Goal: Register for event/course

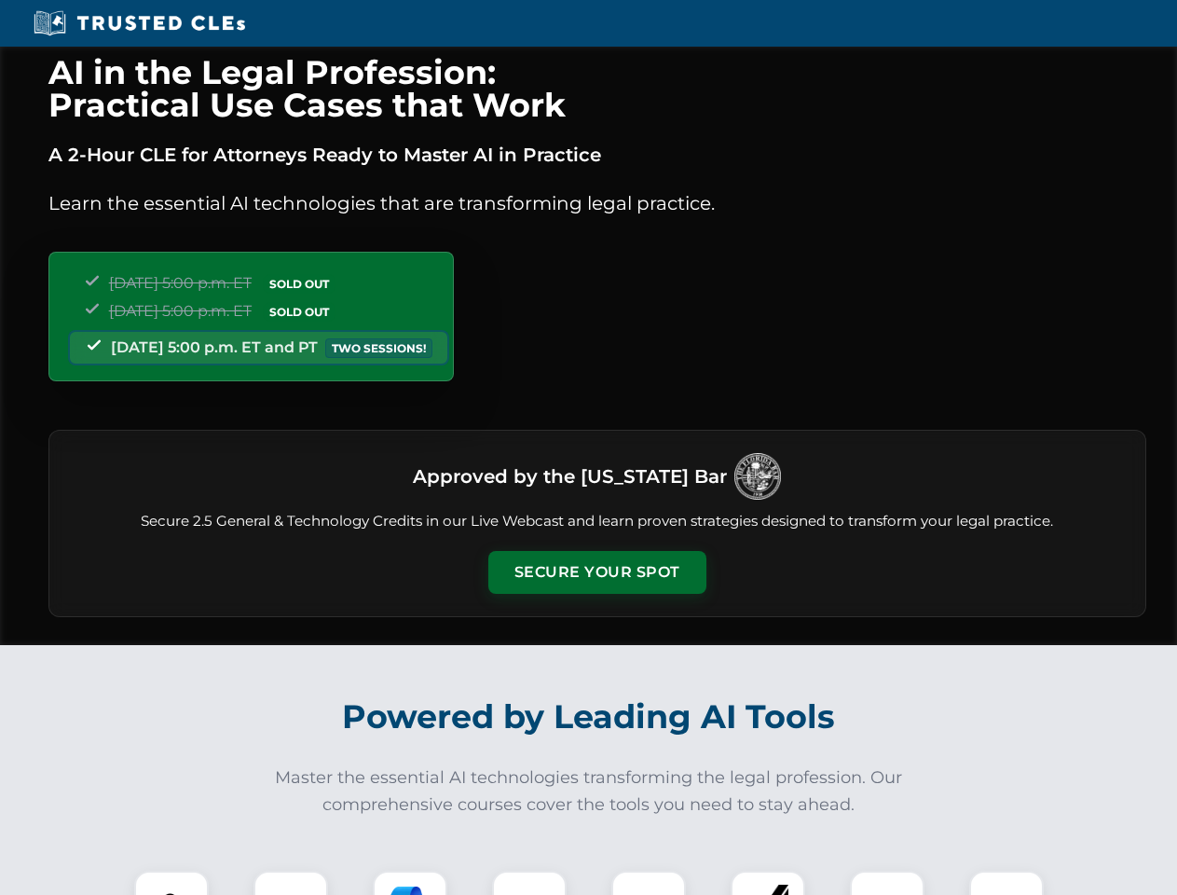
click at [597, 572] on button "Secure Your Spot" at bounding box center [597, 572] width 218 height 43
click at [172, 883] on img at bounding box center [171, 908] width 54 height 54
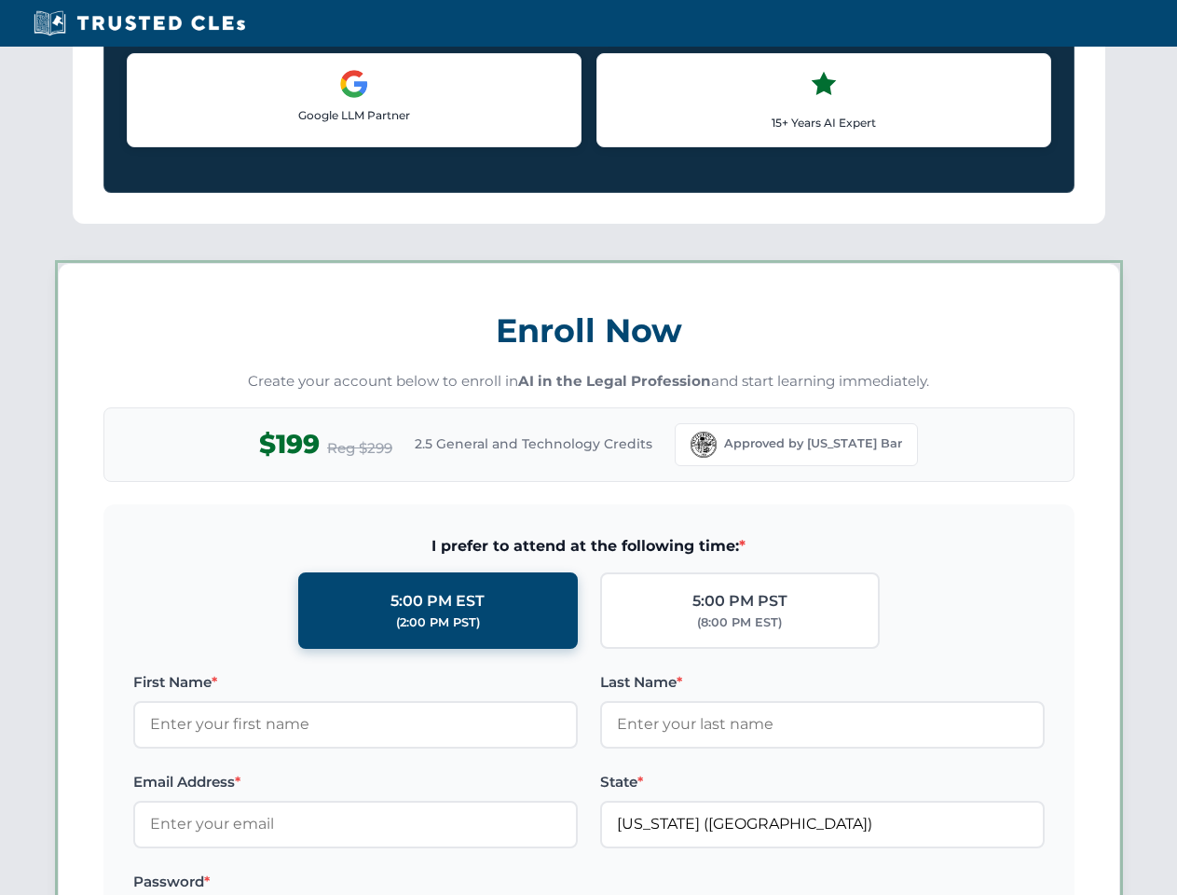
click at [410, 883] on label "Password *" at bounding box center [355, 882] width 445 height 22
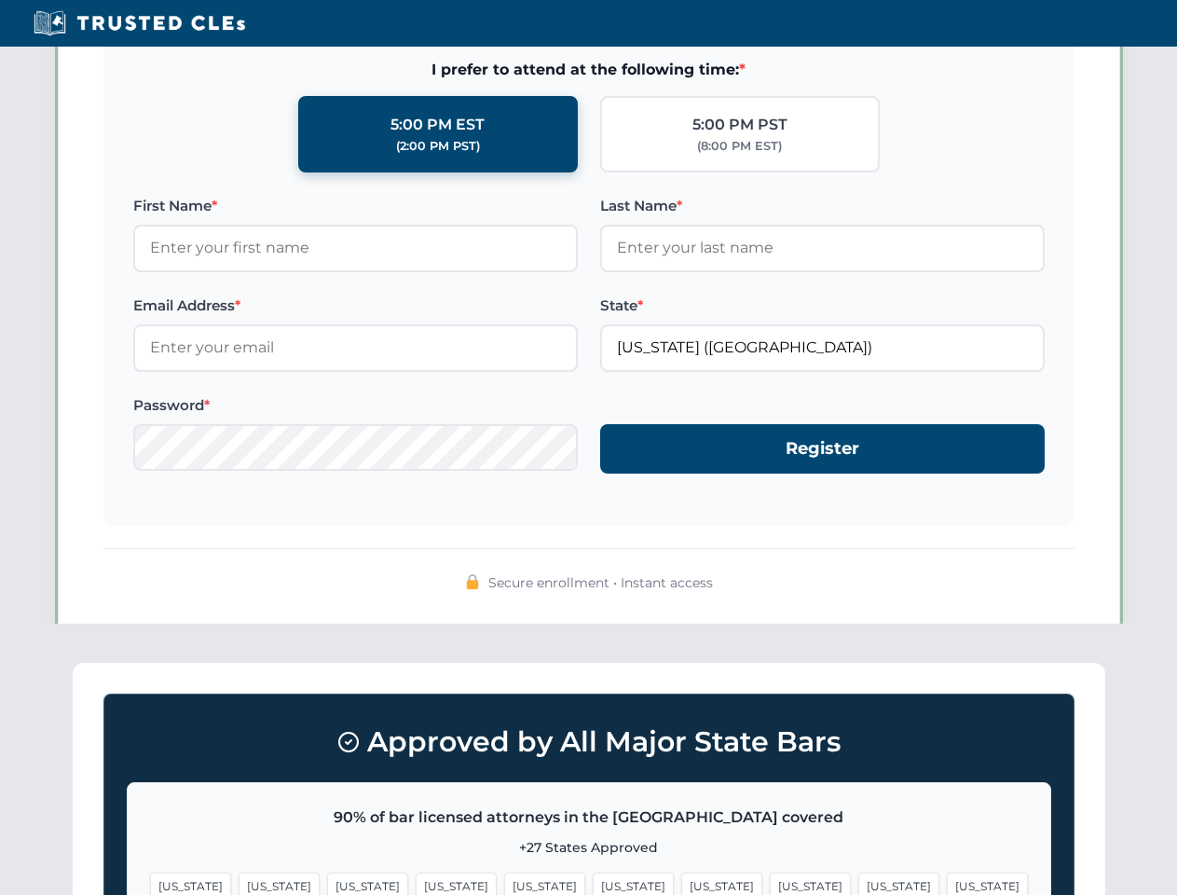
click at [858, 883] on span "[US_STATE]" at bounding box center [898, 885] width 81 height 27
